Goal: Task Accomplishment & Management: Use online tool/utility

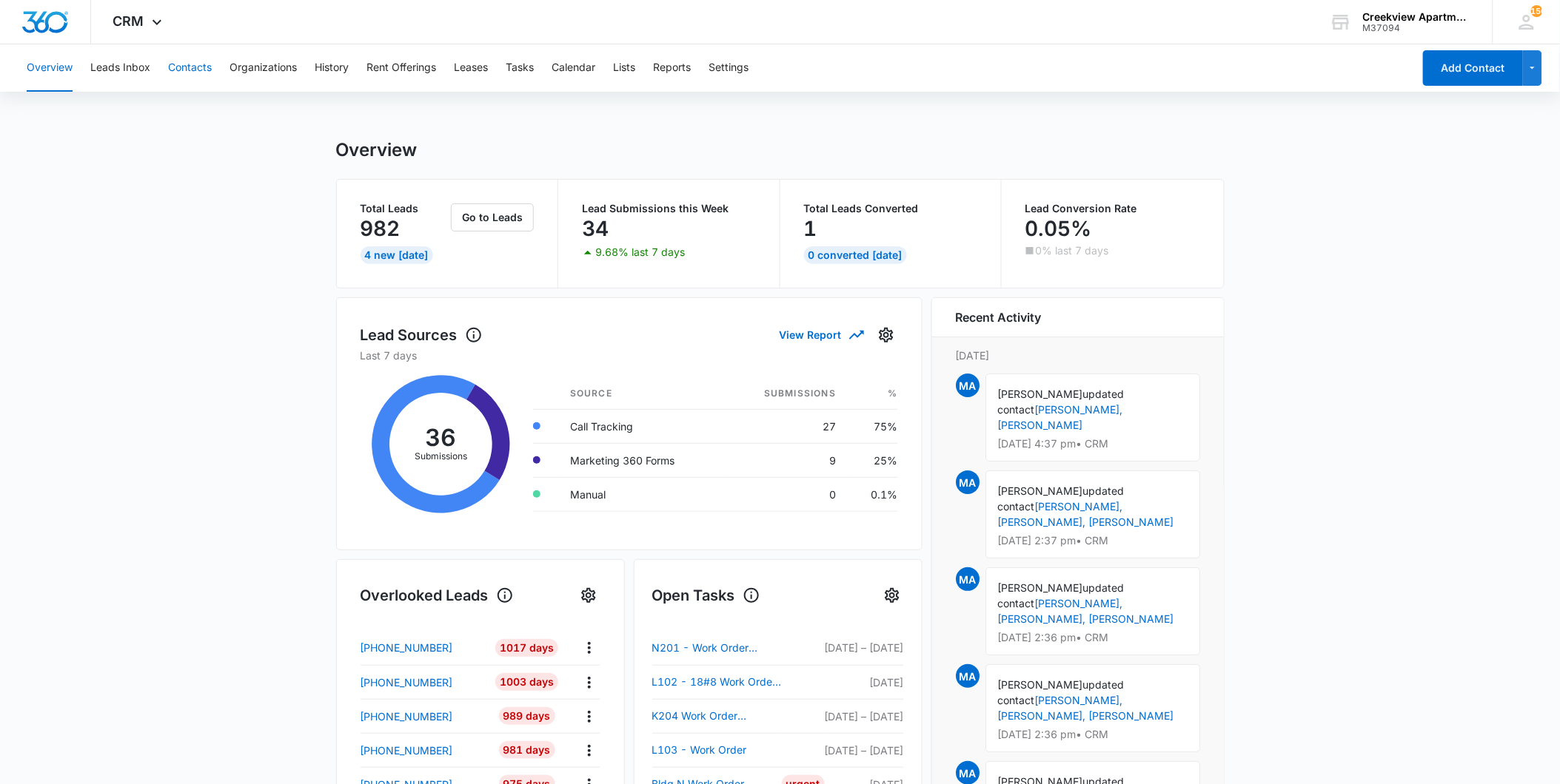
click at [189, 70] on button "Contacts" at bounding box center [189, 68] width 43 height 48
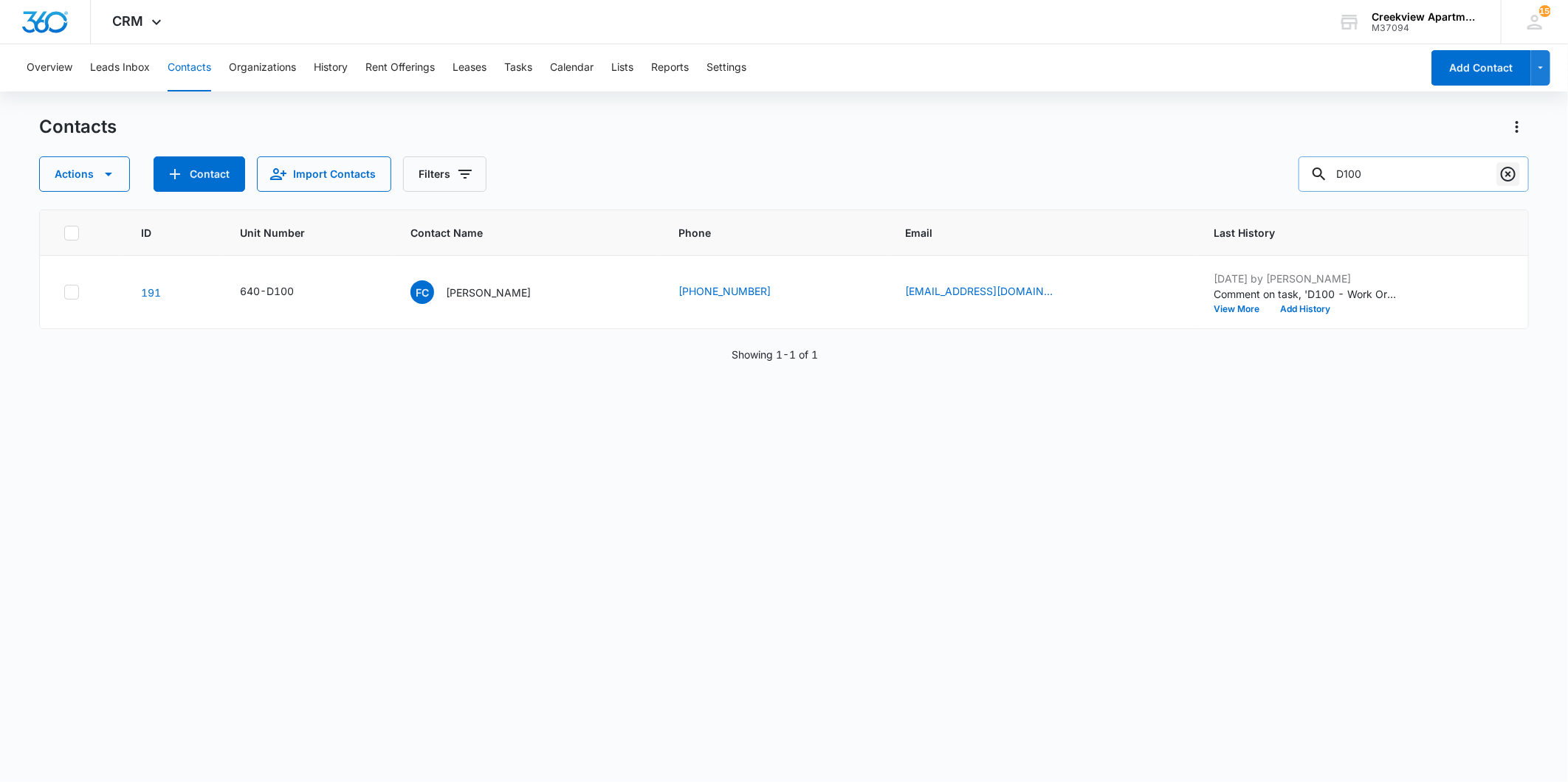
click at [1511, 167] on icon "Clear" at bounding box center [1508, 174] width 15 height 15
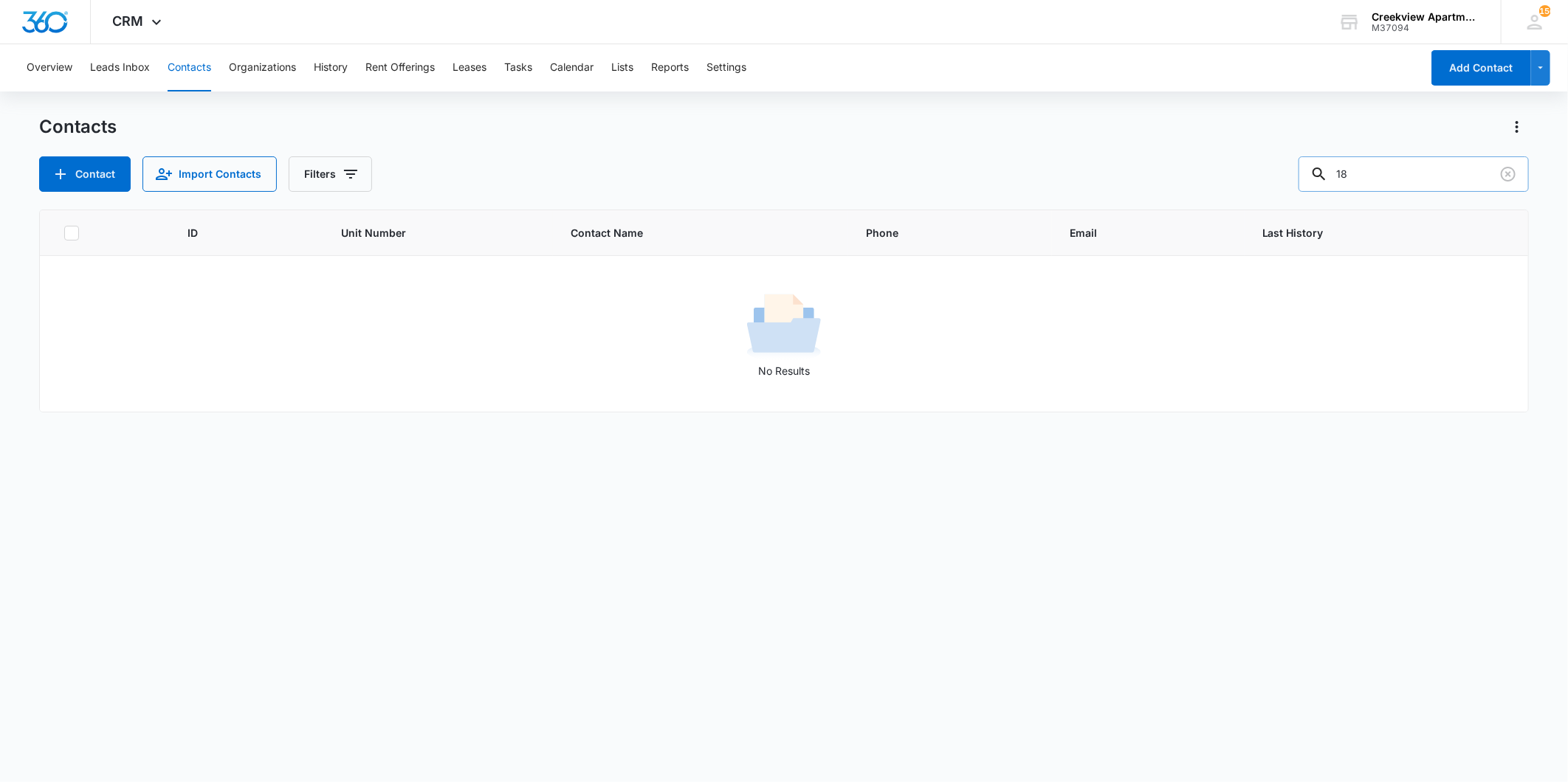
type input "1"
click at [67, 62] on button "Overview" at bounding box center [49, 68] width 46 height 48
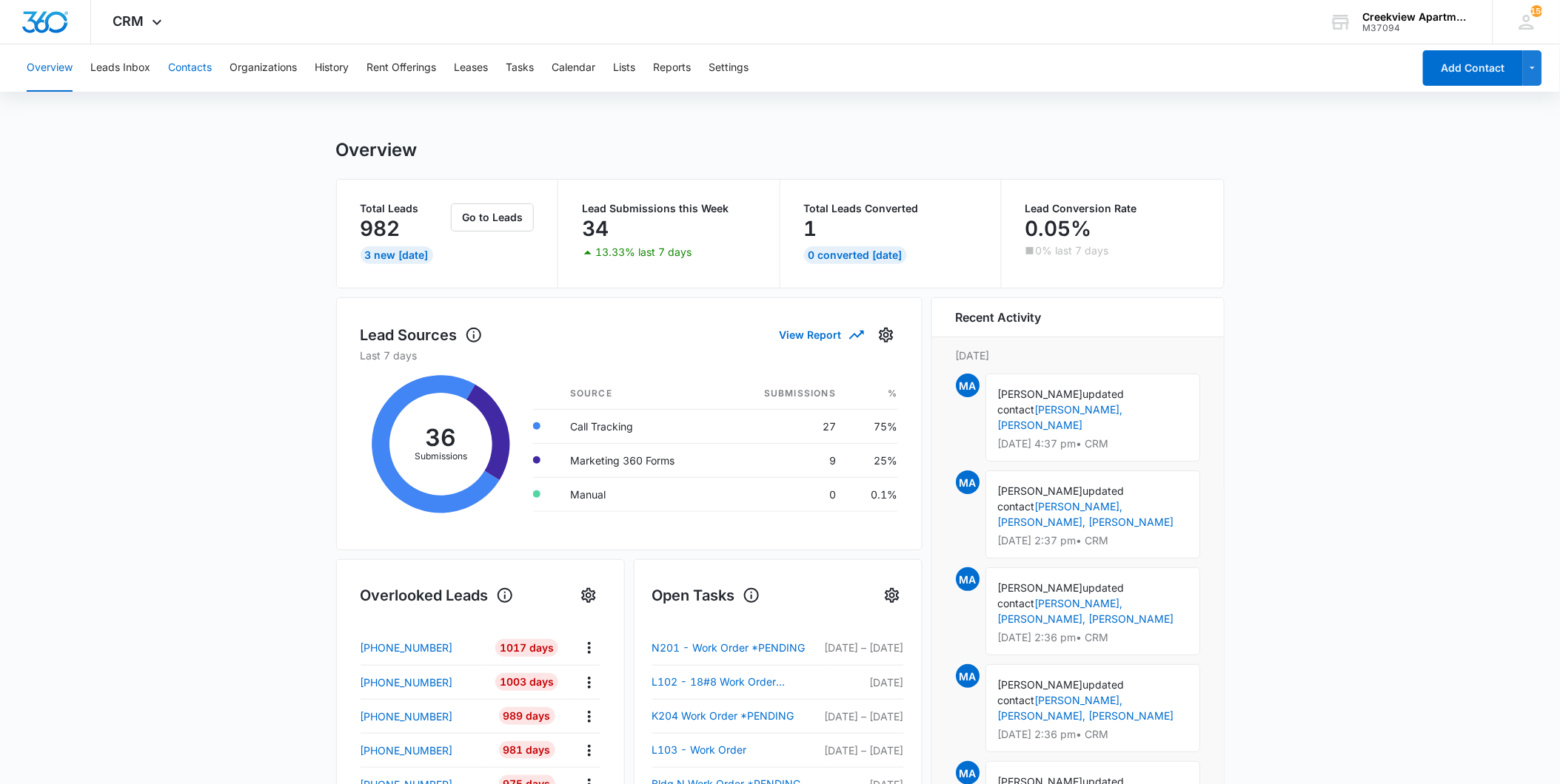
click at [198, 70] on button "Contacts" at bounding box center [189, 68] width 43 height 48
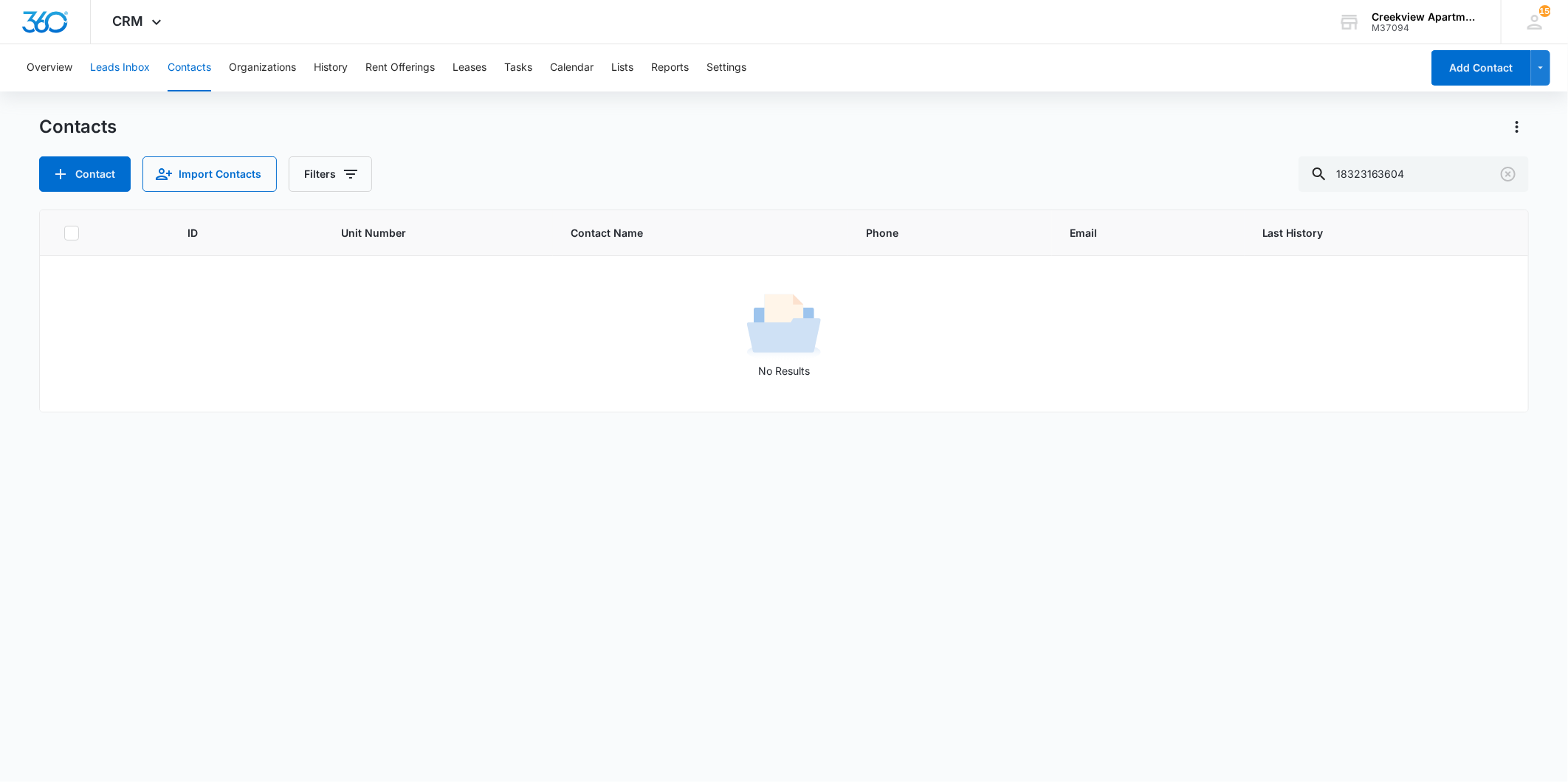
drag, startPoint x: 138, startPoint y: 71, endPoint x: 176, endPoint y: 81, distance: 39.3
drag, startPoint x: 176, startPoint y: 81, endPoint x: 1504, endPoint y: 175, distance: 1331.3
click at [1504, 175] on icon "Clear" at bounding box center [1508, 174] width 18 height 18
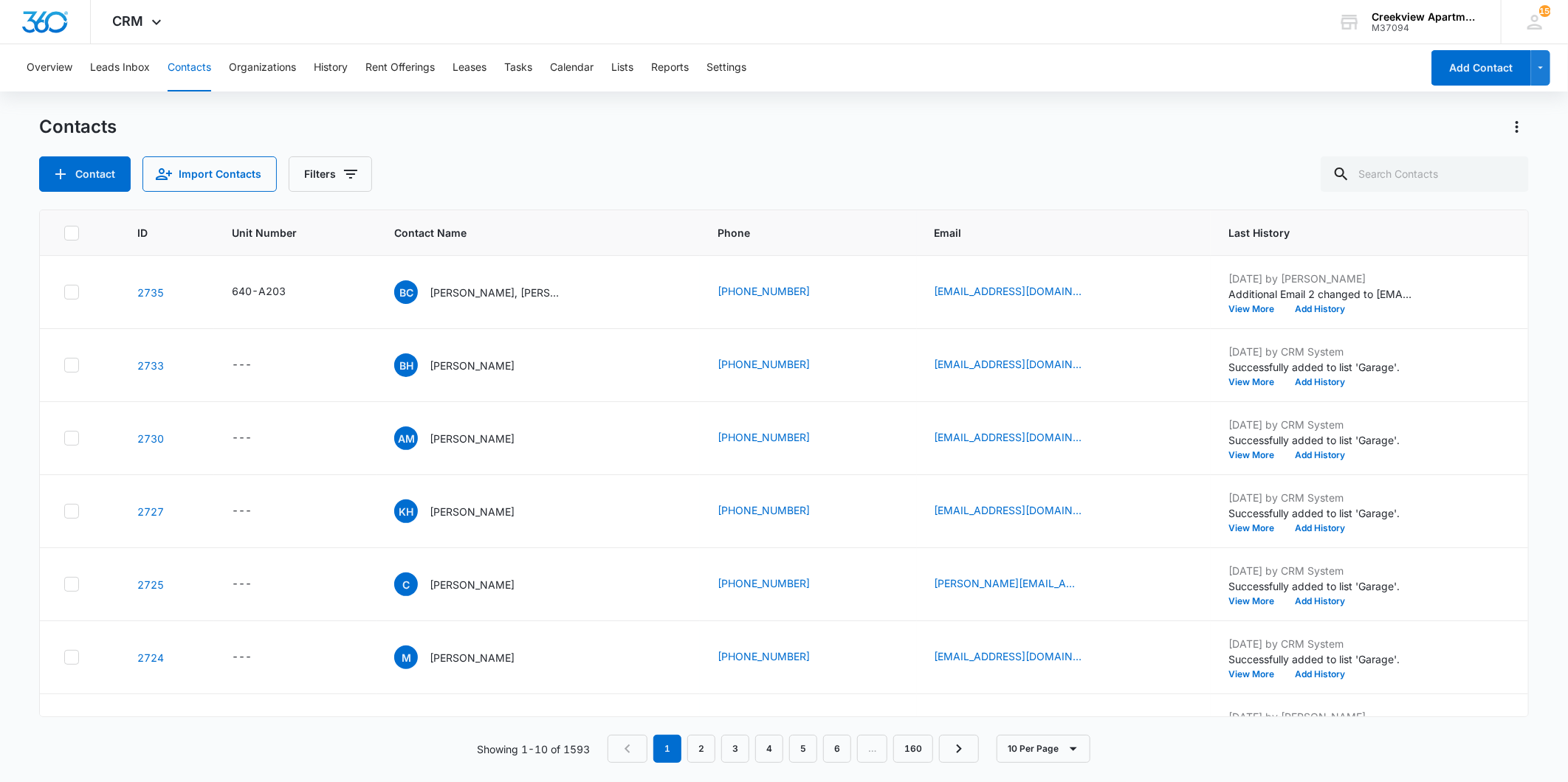
click at [211, 731] on div "ID Unit Number Contact Name Phone Email Last History 2735 640-A203 [GEOGRAPHIC_…" at bounding box center [784, 485] width 1490 height 553
